Goal: Navigation & Orientation: Find specific page/section

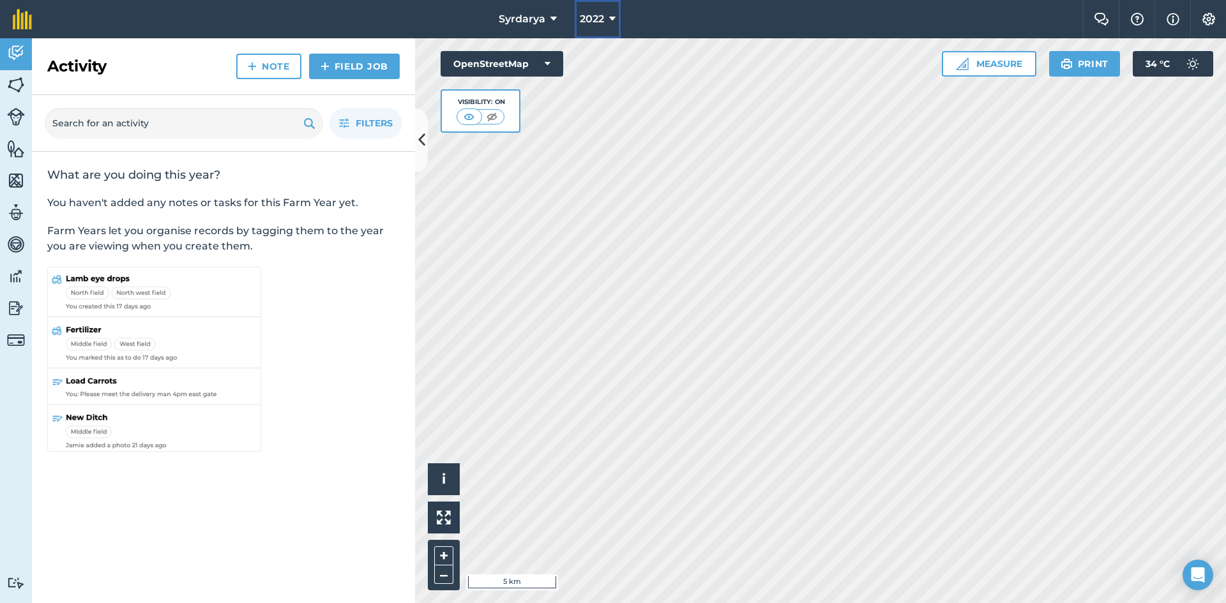
click at [599, 15] on span "2022" at bounding box center [592, 18] width 24 height 15
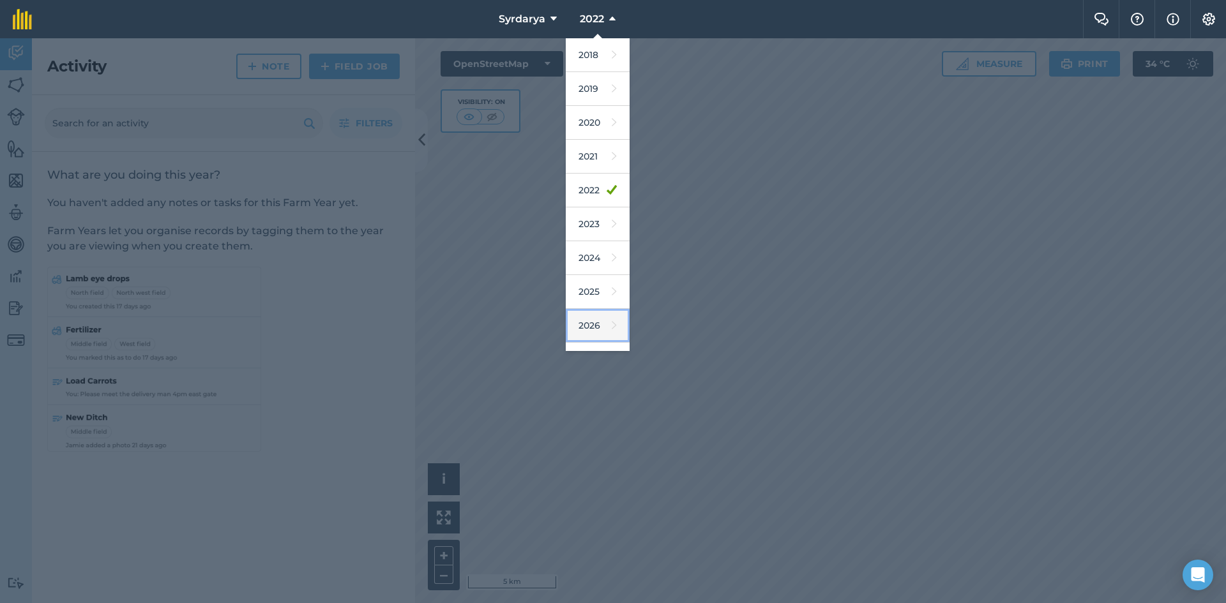
click at [596, 322] on link "2026" at bounding box center [598, 326] width 64 height 34
